Goal: Task Accomplishment & Management: Use online tool/utility

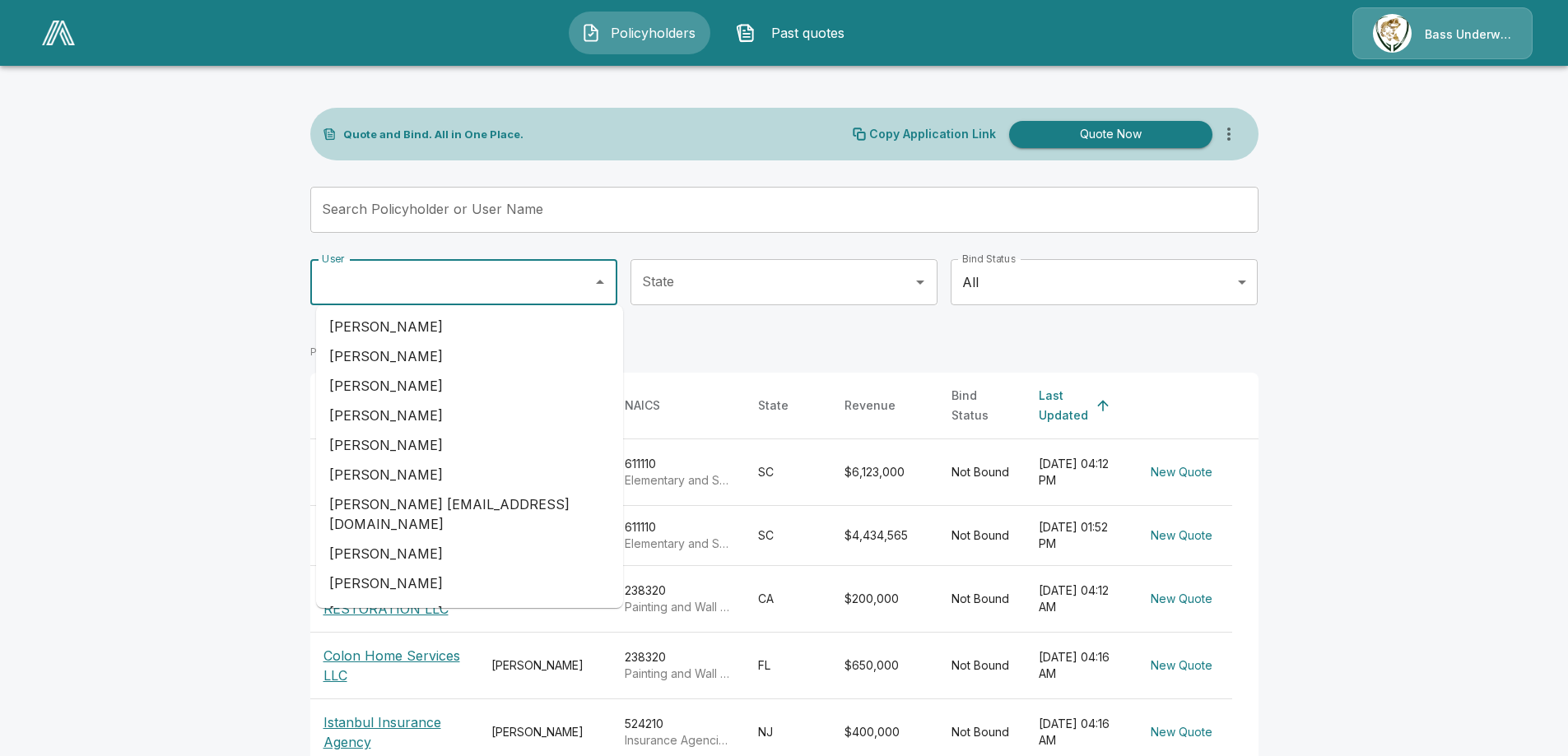
click at [432, 287] on input "User" at bounding box center [452, 282] width 268 height 31
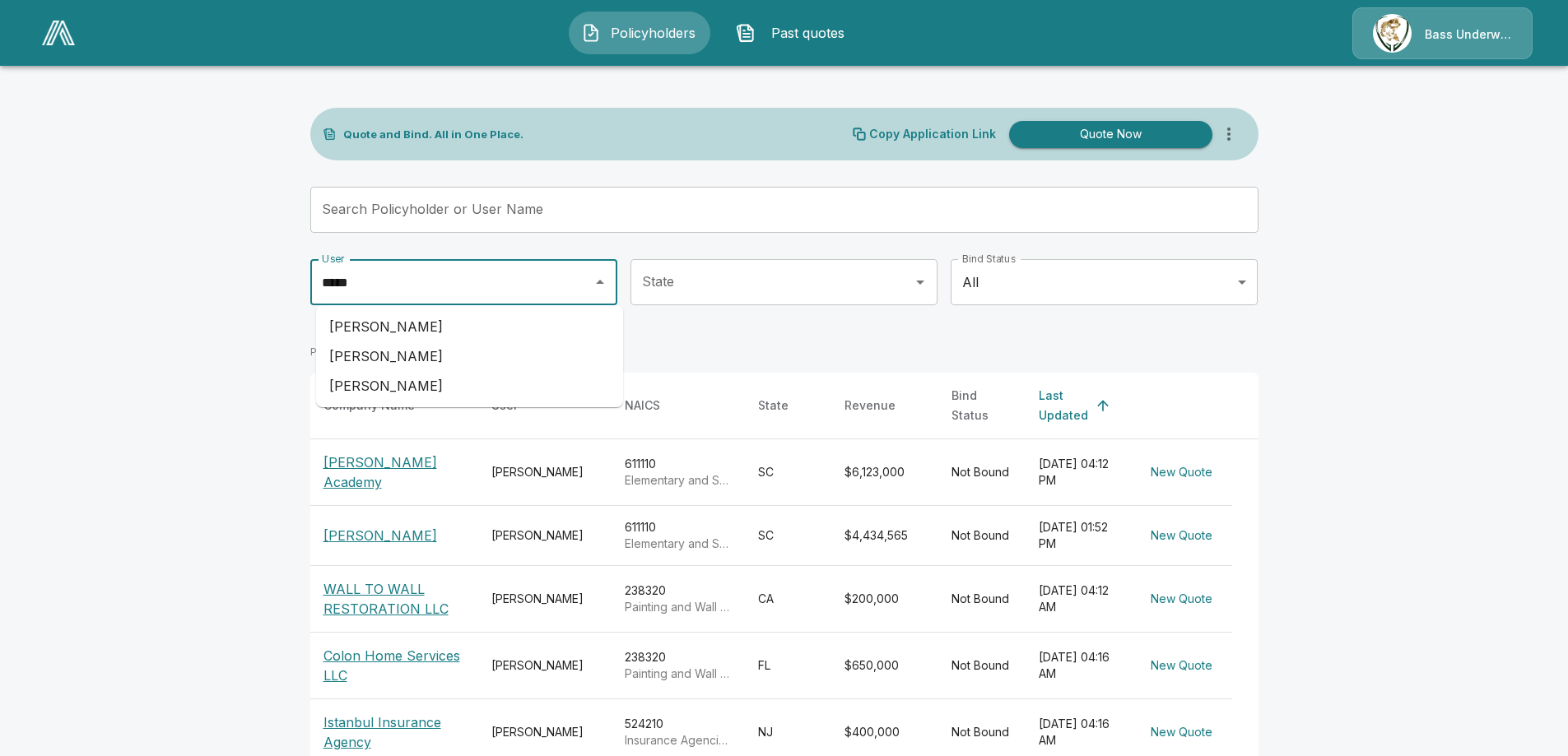
click at [412, 323] on li "[PERSON_NAME]" at bounding box center [470, 327] width 307 height 30
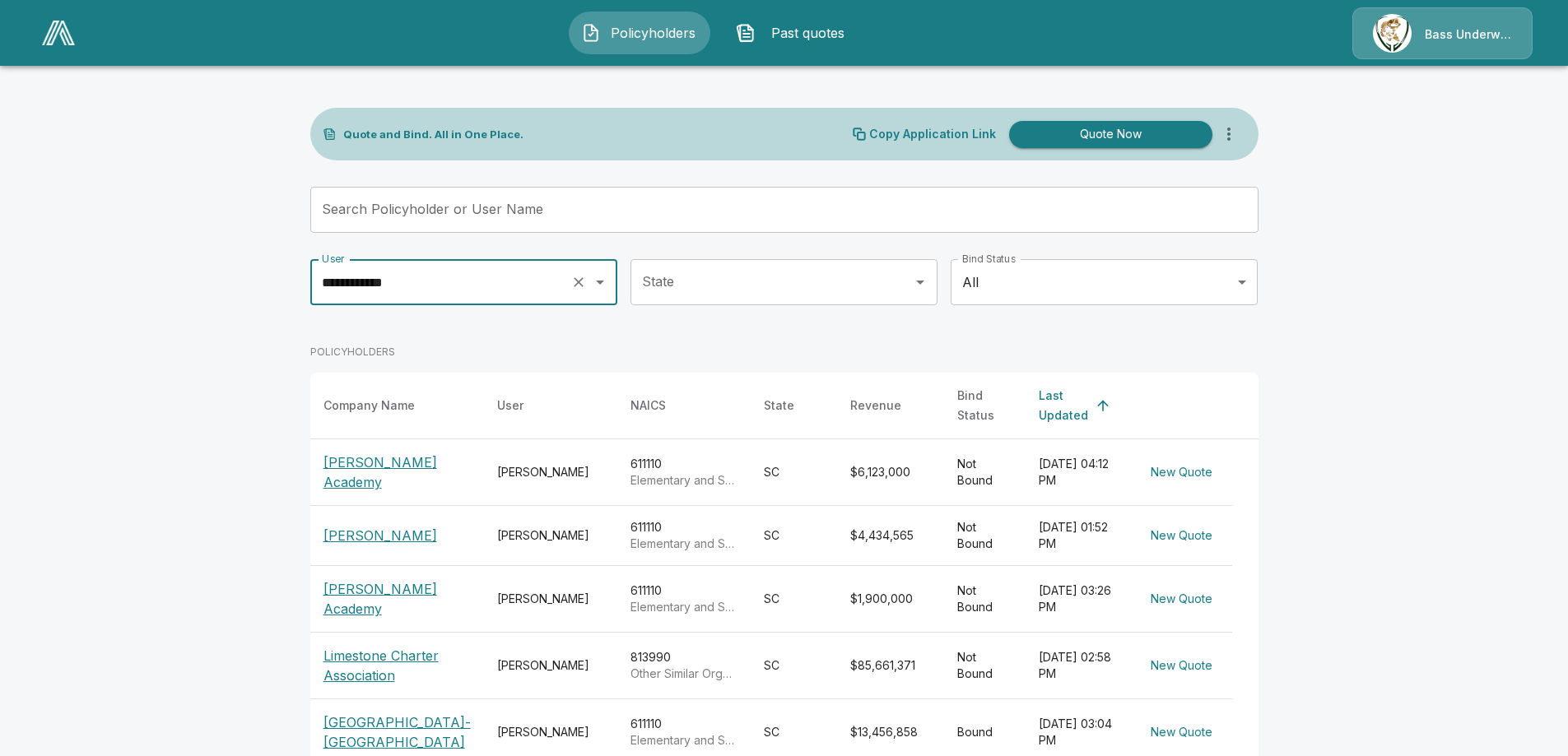
type input "**********"
click at [388, 452] on p "[PERSON_NAME] Academy" at bounding box center [397, 472] width 147 height 40
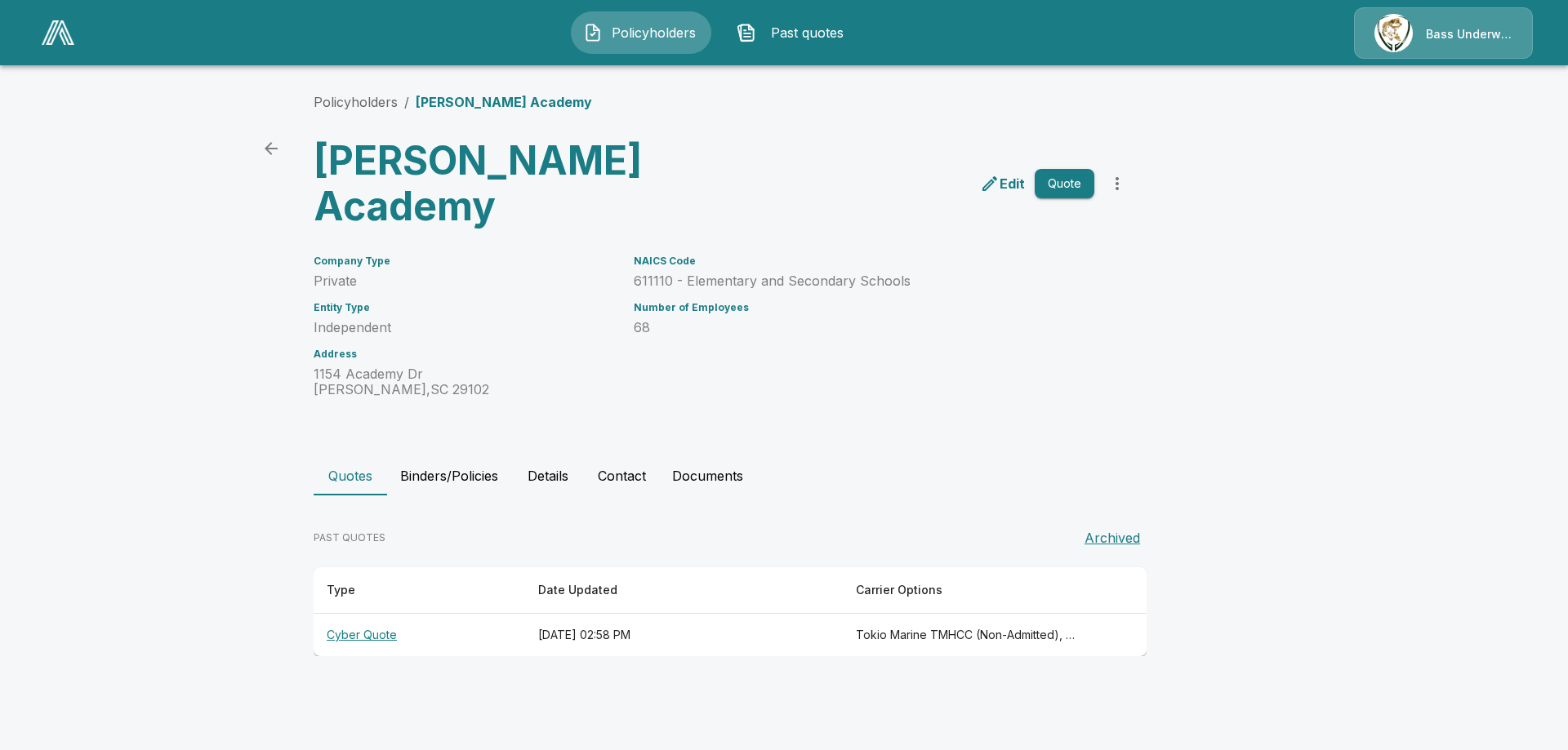
click at [364, 637] on th "Cyber Quote" at bounding box center [419, 635] width 211 height 43
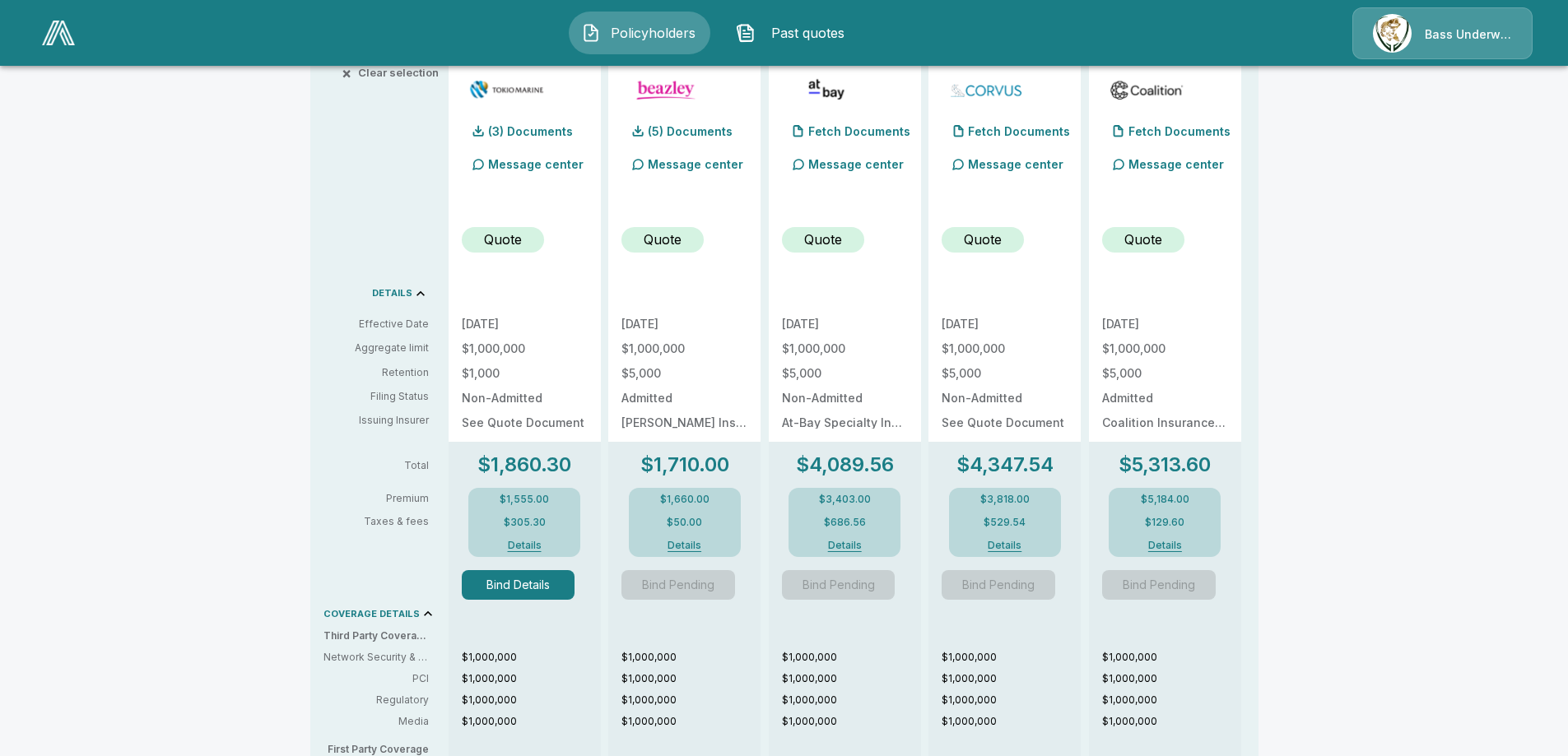
scroll to position [433, 0]
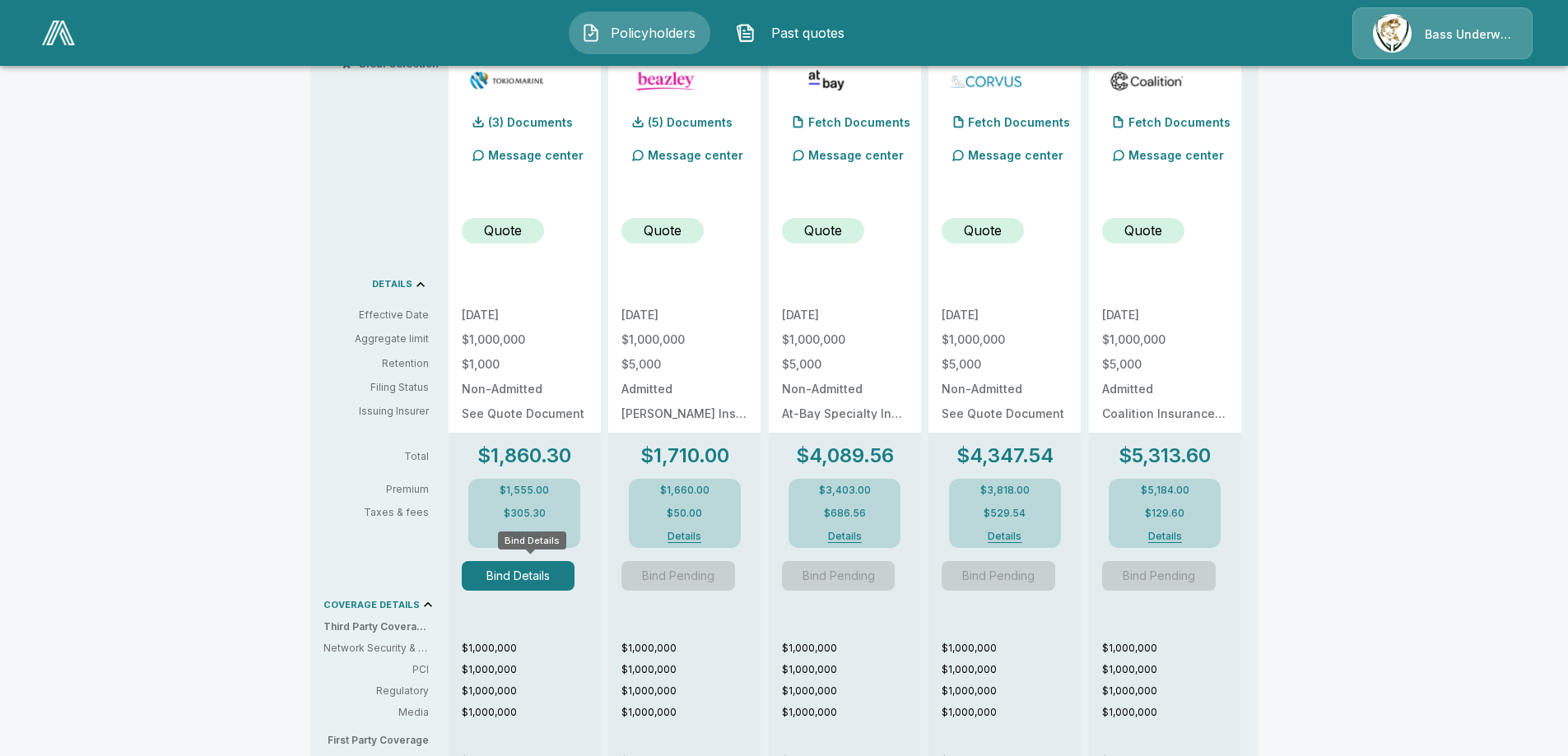
click at [529, 577] on button "Bind Details" at bounding box center [519, 576] width 114 height 30
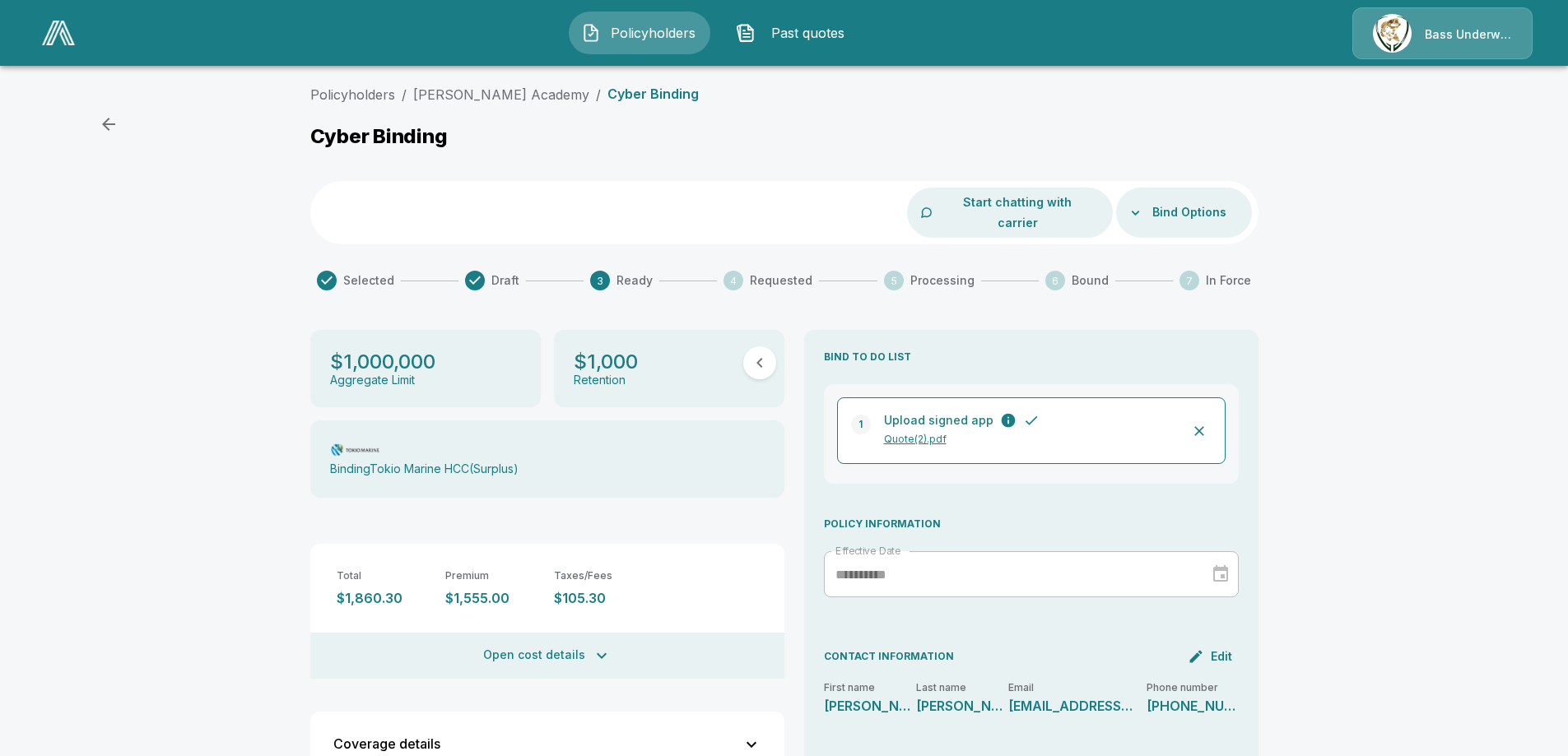
click at [950, 412] on p "Upload signed app" at bounding box center [939, 420] width 110 height 17
click at [936, 432] on p "Quote(2).pdf" at bounding box center [1029, 439] width 290 height 15
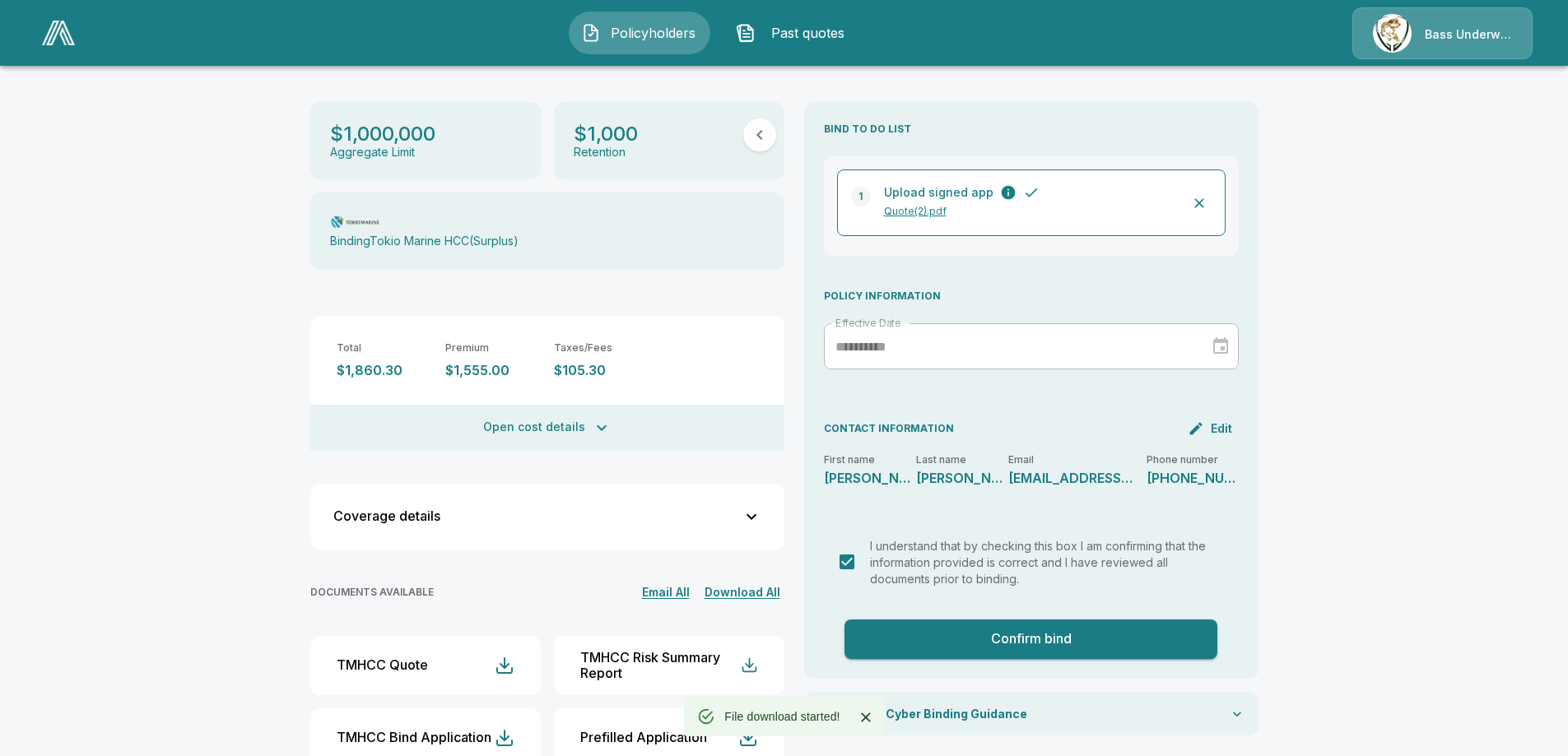
scroll to position [252, 0]
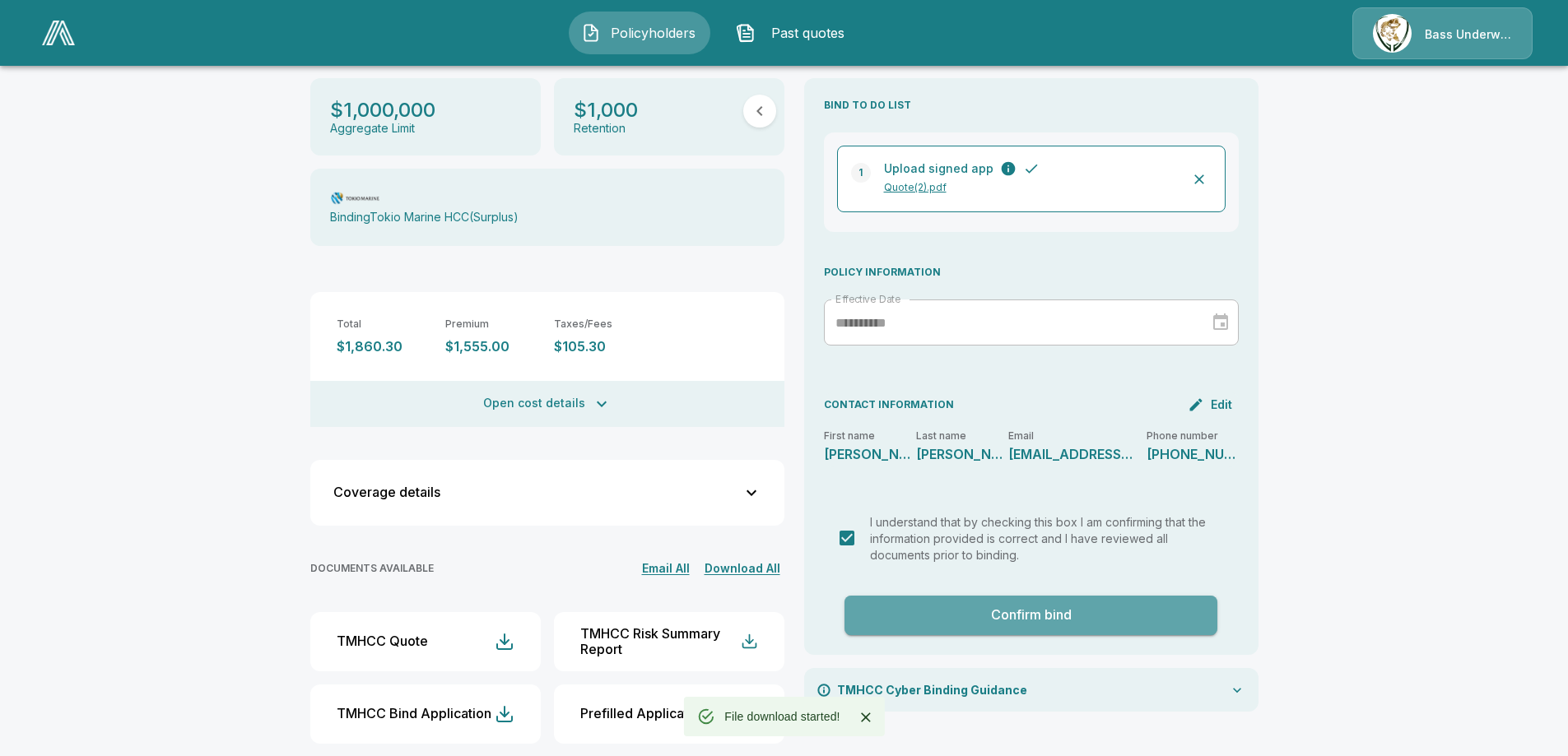
click at [1010, 596] on button "Confirm bind" at bounding box center [1031, 616] width 374 height 40
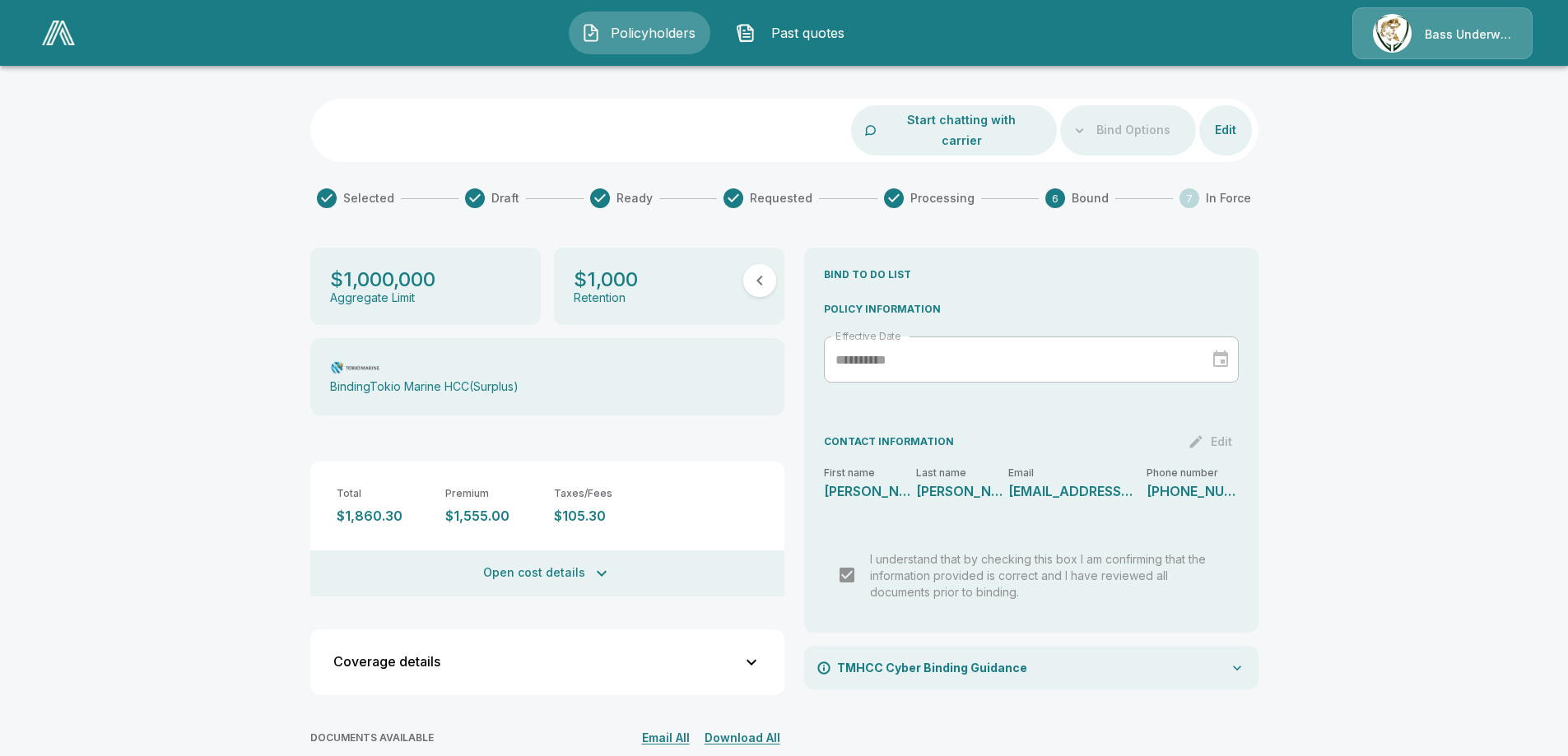
scroll to position [179, 0]
